Goal: Check status: Check status

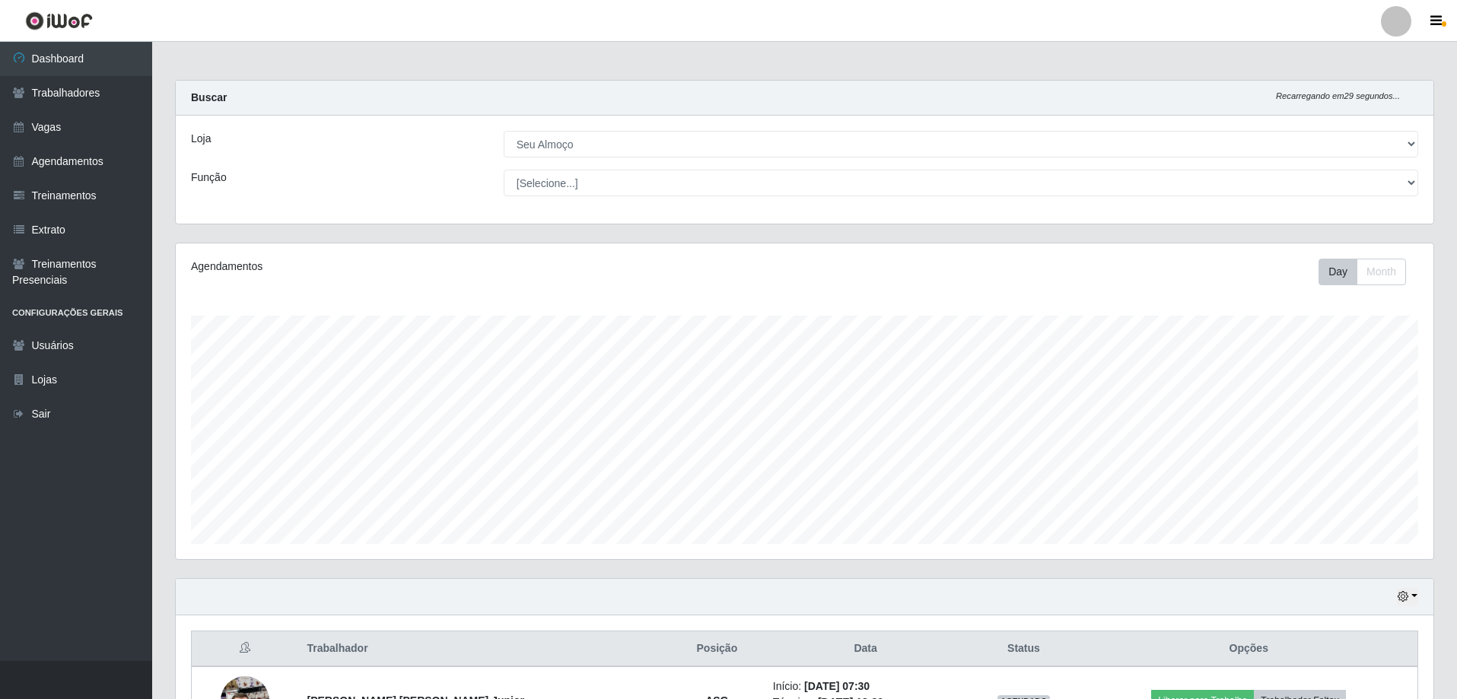
select select "431"
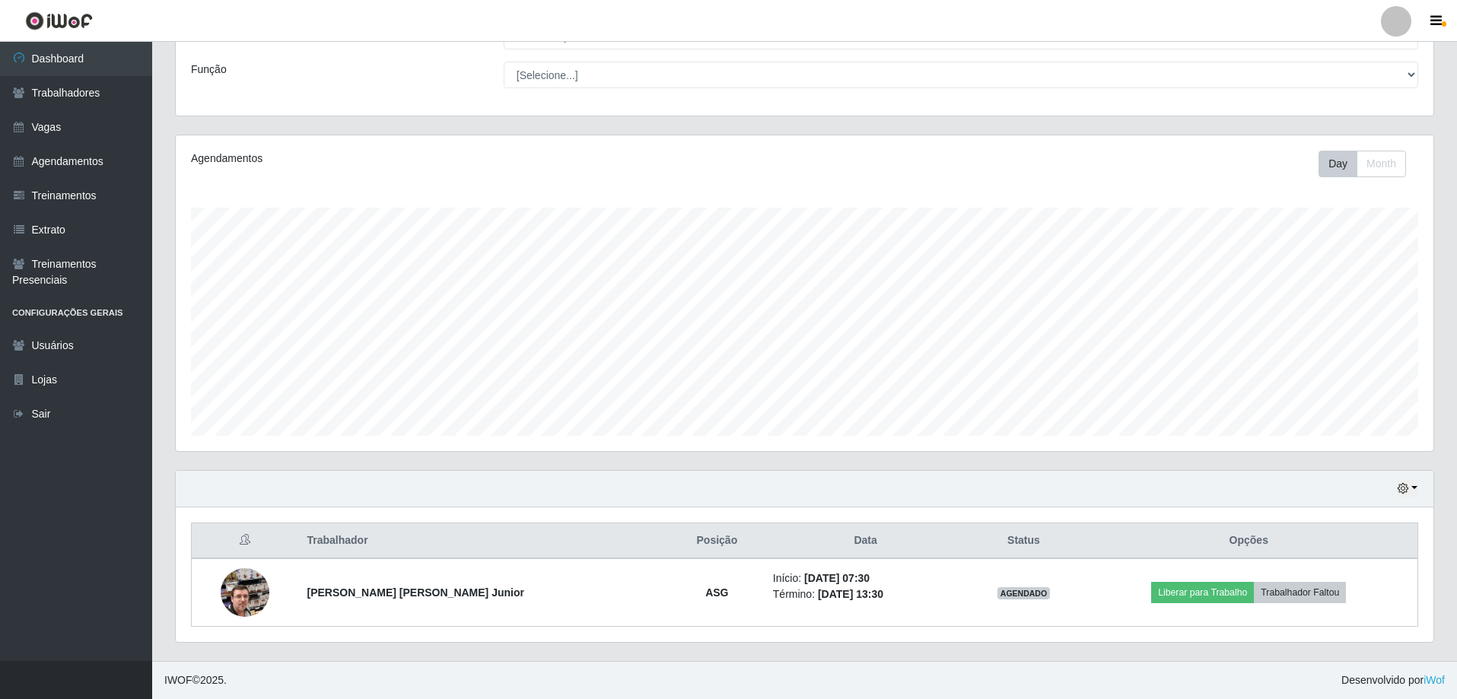
scroll to position [316, 1258]
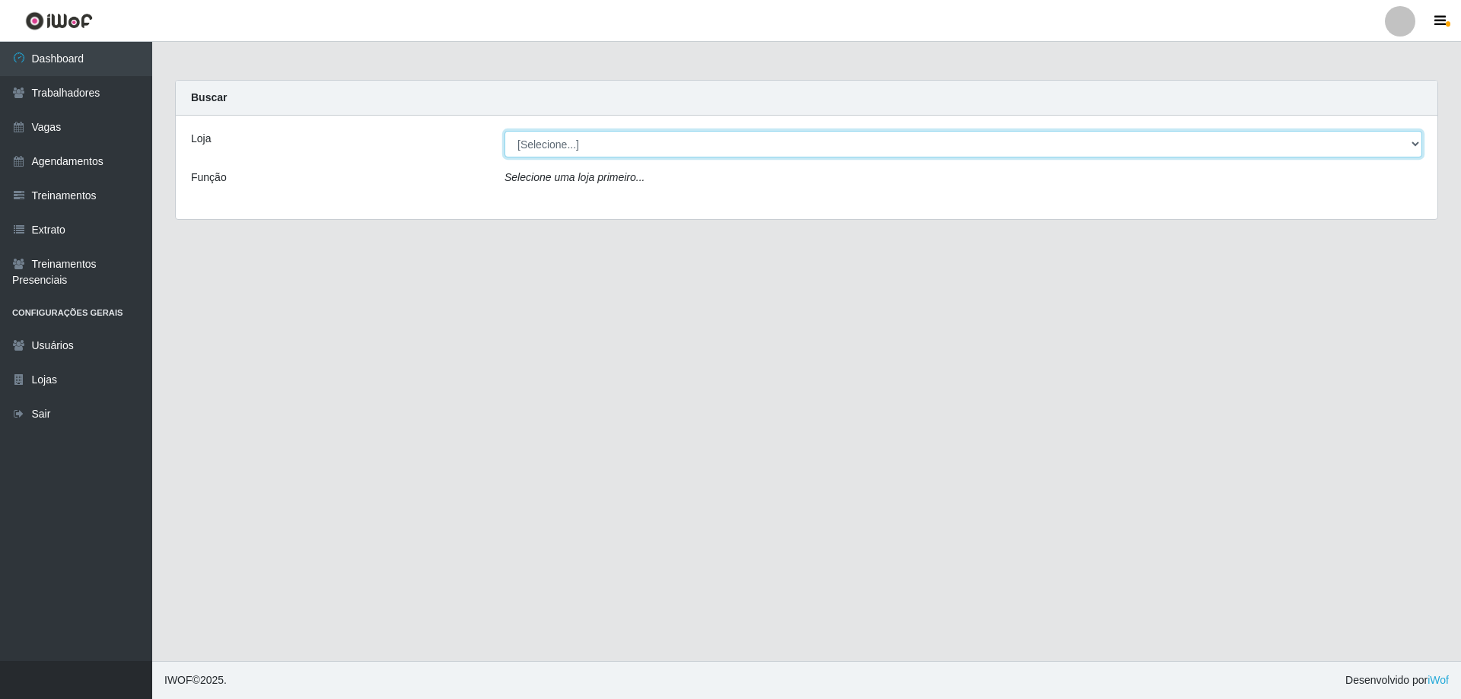
click at [621, 147] on select "[Selecione...] Seu Almoço" at bounding box center [963, 144] width 918 height 27
select select "431"
click at [504, 131] on select "[Selecione...] Seu Almoço" at bounding box center [963, 144] width 918 height 27
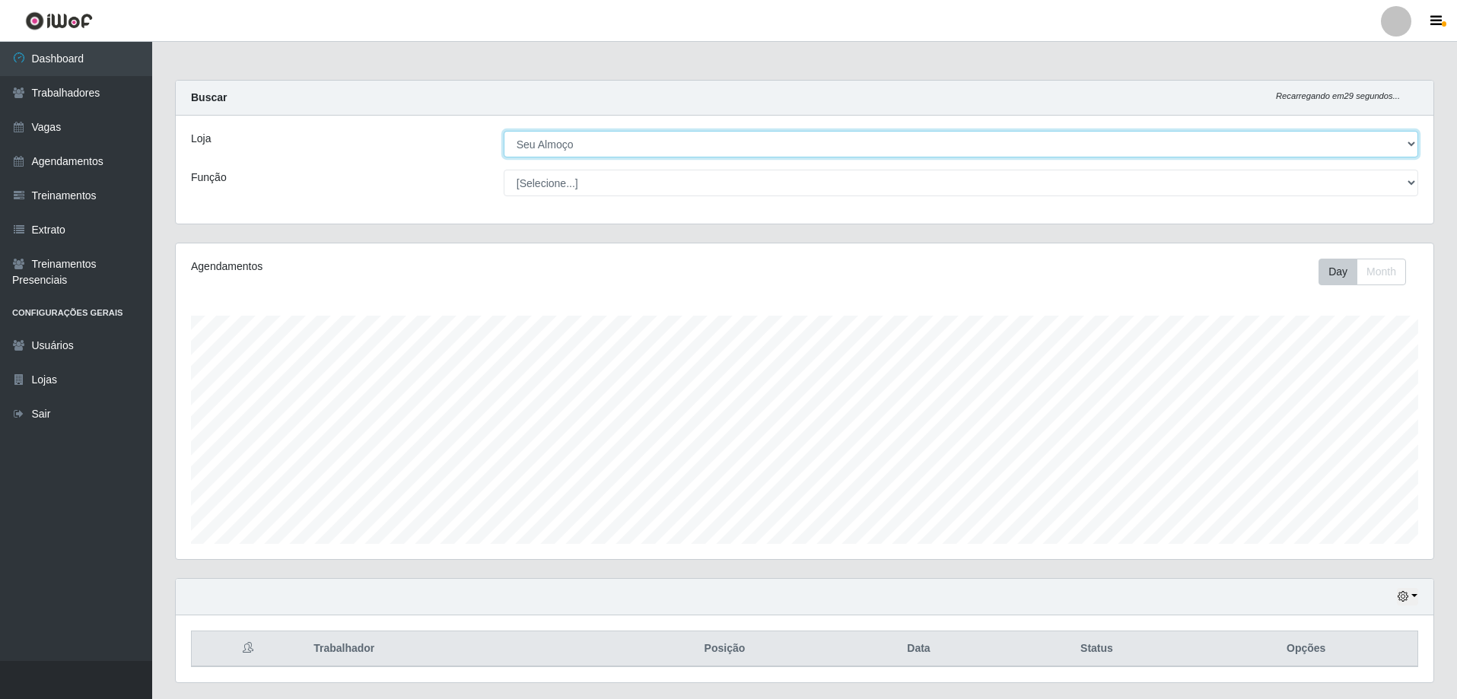
scroll to position [40, 0]
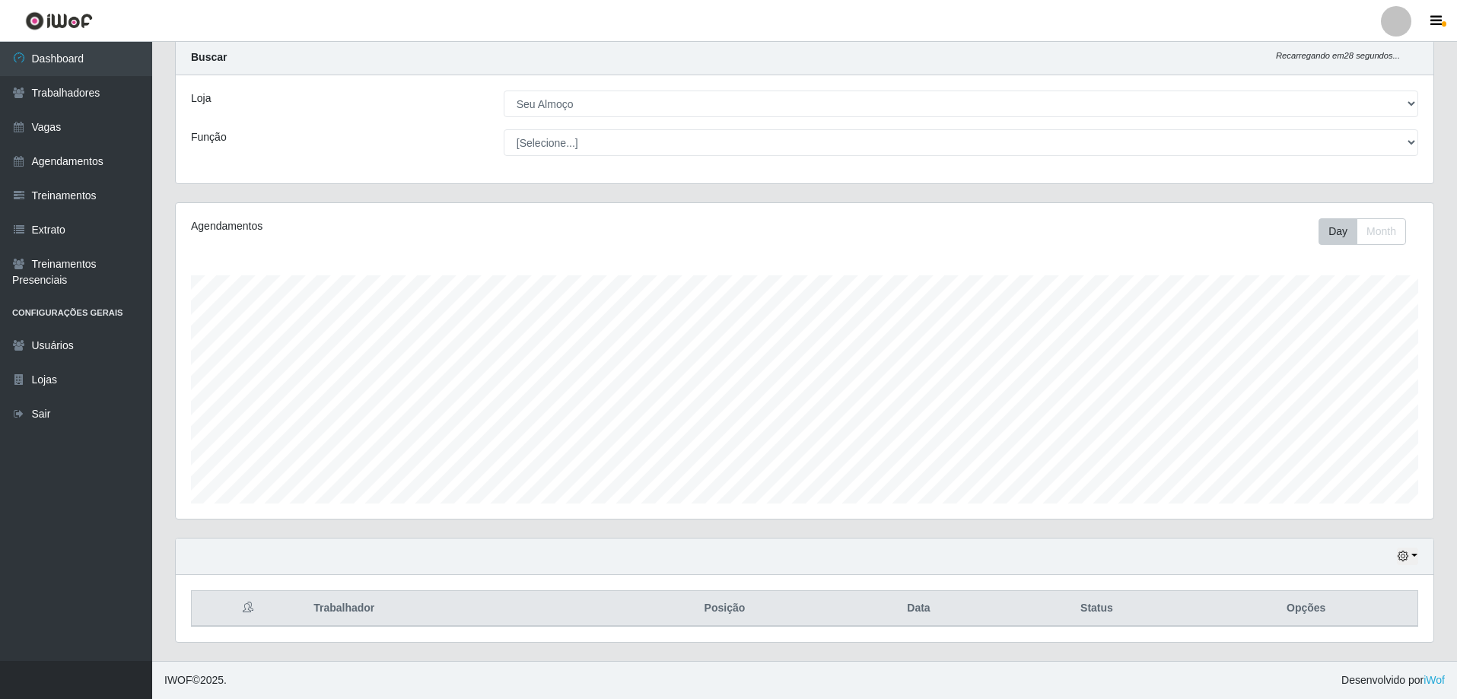
click at [1421, 553] on div "Hoje 1 dia 3 dias 1 Semana Não encerrados" at bounding box center [805, 557] width 1258 height 37
click at [1412, 562] on button "button" at bounding box center [1407, 557] width 21 height 18
click at [1396, 504] on button "1 Semana" at bounding box center [1357, 500] width 120 height 32
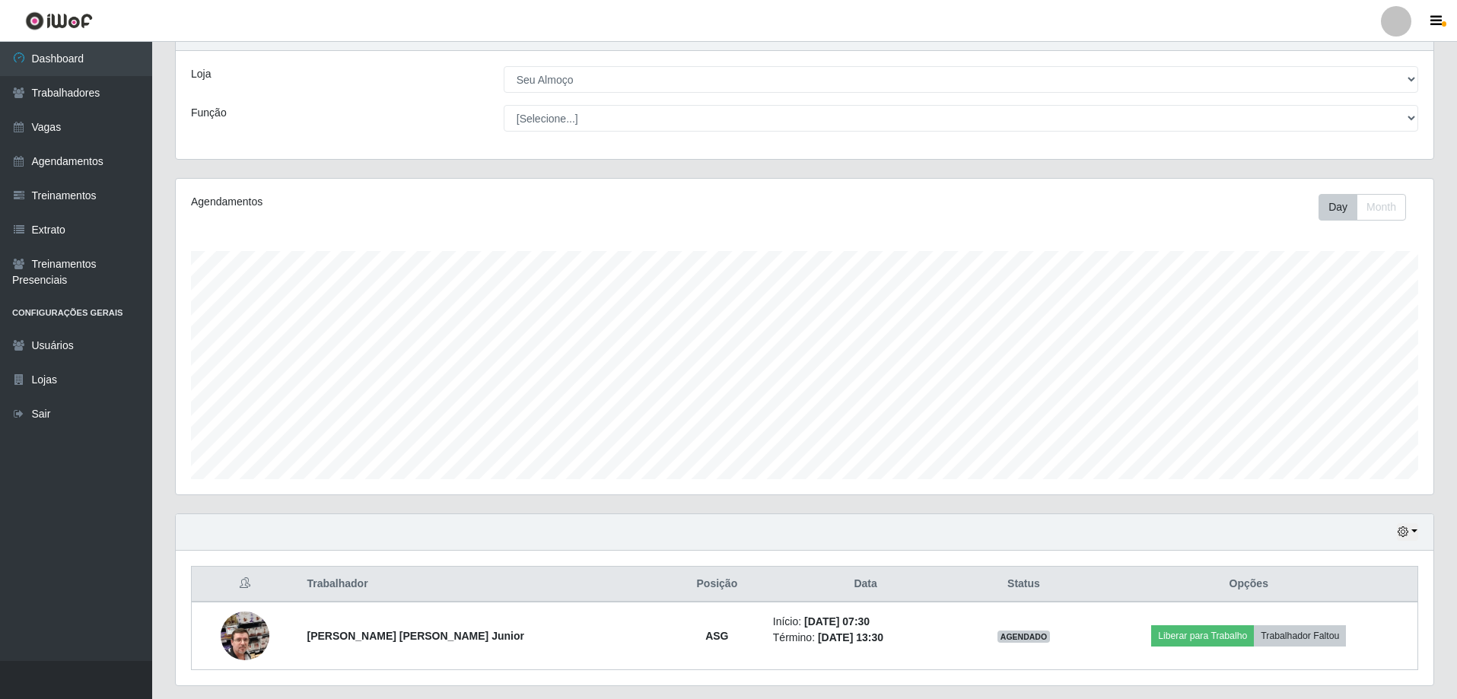
scroll to position [108, 0]
